Goal: Transaction & Acquisition: Obtain resource

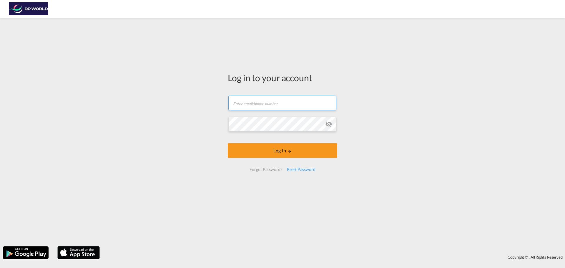
drag, startPoint x: 287, startPoint y: 110, endPoint x: 283, endPoint y: 108, distance: 4.1
click at [287, 110] on input "text" at bounding box center [282, 103] width 108 height 15
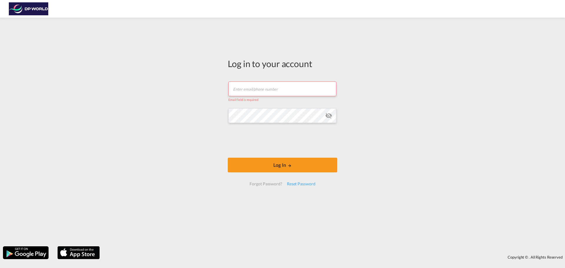
click at [228, 158] on button "Log In" at bounding box center [282, 165] width 109 height 15
type input "[PERSON_NAME][EMAIL_ADDRESS][PERSON_NAME][DOMAIN_NAME]"
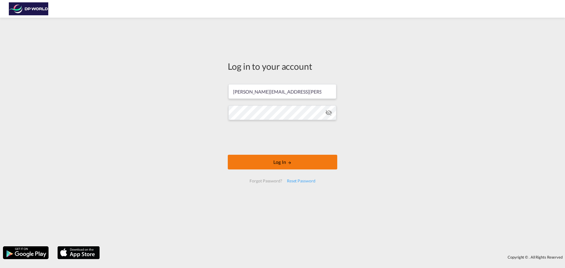
drag, startPoint x: 289, startPoint y: 162, endPoint x: 292, endPoint y: 160, distance: 4.0
click at [289, 163] on md-icon "LOGIN" at bounding box center [290, 163] width 4 height 4
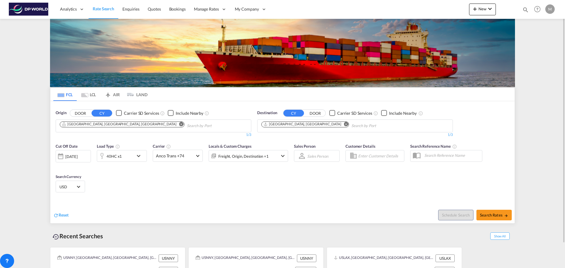
click at [62, 95] on md-icon "Use the left and right arrow keys to navigate between tabs" at bounding box center [60, 95] width 7 height 4
click at [104, 8] on span "Rate Search" at bounding box center [103, 8] width 21 height 5
click at [187, 127] on input "Chips input." at bounding box center [215, 125] width 56 height 9
click at [179, 124] on md-icon "Remove" at bounding box center [181, 124] width 4 height 4
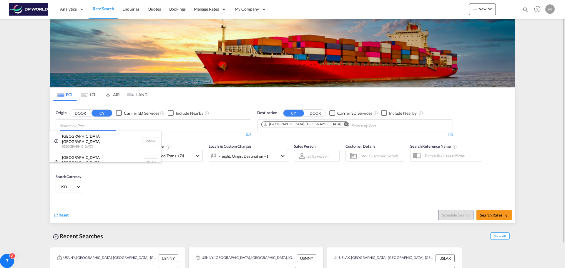
click at [102, 125] on body "Analytics Reports Dashboard Rate Search Enquiries Quotes Bookings" at bounding box center [282, 134] width 565 height 268
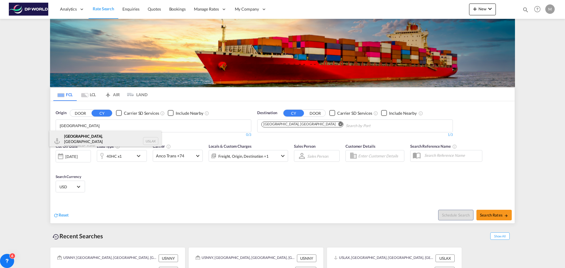
type input "[GEOGRAPHIC_DATA]"
click at [86, 140] on div "[GEOGRAPHIC_DATA] , [GEOGRAPHIC_DATA] United States USLAX" at bounding box center [105, 141] width 112 height 21
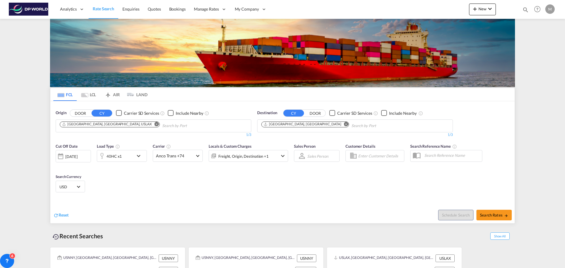
click at [344, 124] on md-icon "Remove" at bounding box center [346, 124] width 4 height 4
click at [298, 124] on input "Chips input." at bounding box center [289, 125] width 56 height 9
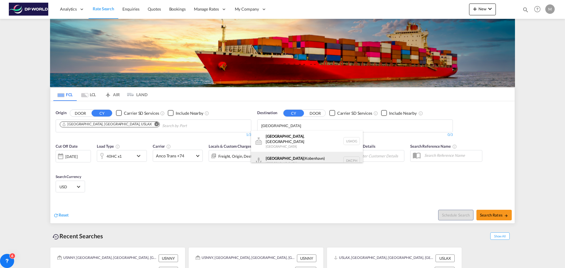
type input "[GEOGRAPHIC_DATA]"
click at [287, 156] on div "[GEOGRAPHIC_DATA] ([GEOGRAPHIC_DATA]) [GEOGRAPHIC_DATA] DKCPH" at bounding box center [307, 161] width 112 height 18
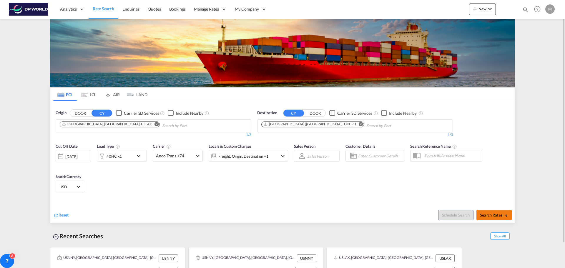
click at [492, 213] on span "Search Rates" at bounding box center [494, 215] width 28 height 5
type input "USLAX to DKCPH / [DATE]"
